Goal: Information Seeking & Learning: Learn about a topic

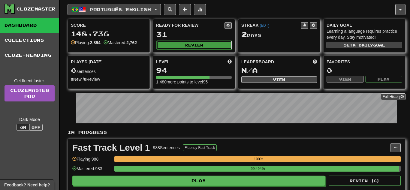
click at [204, 45] on button "Review" at bounding box center [194, 44] width 76 height 9
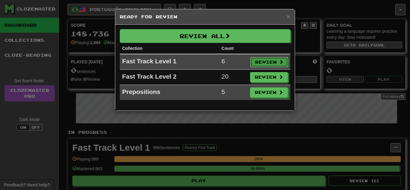
click at [266, 60] on button "Review" at bounding box center [269, 62] width 38 height 10
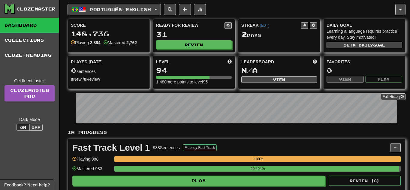
select select "**"
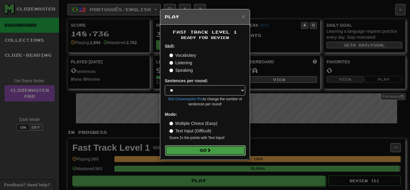
click at [223, 152] on button "Go" at bounding box center [205, 150] width 80 height 10
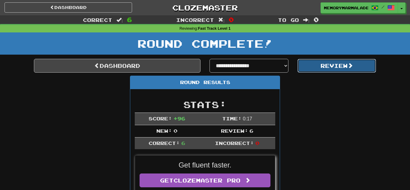
click at [307, 69] on button "Review" at bounding box center [336, 66] width 79 height 14
click at [324, 70] on button "Review" at bounding box center [336, 66] width 79 height 14
